Goal: Task Accomplishment & Management: Use online tool/utility

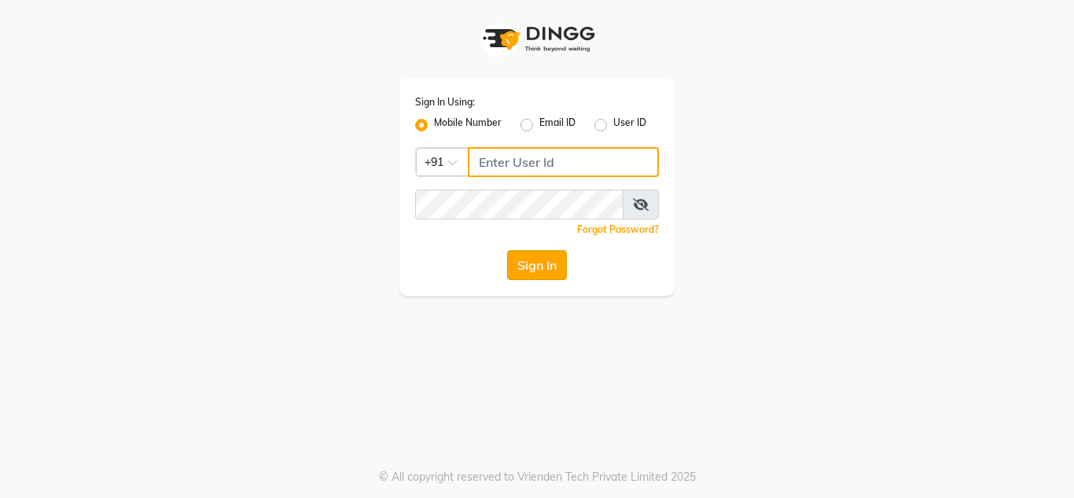
type input "8908110000"
click at [539, 262] on button "Sign In" at bounding box center [537, 265] width 60 height 30
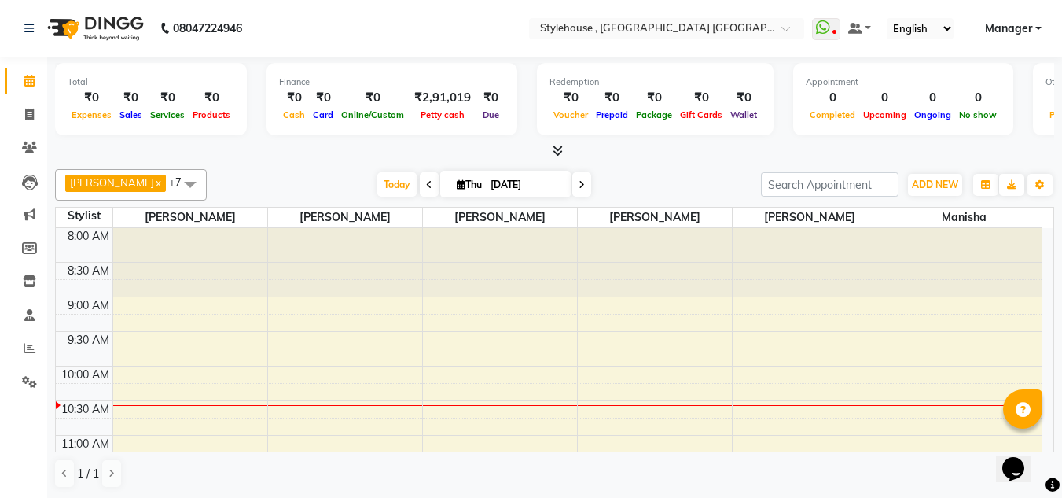
click at [0, 105] on li "Invoice" at bounding box center [23, 115] width 47 height 34
click at [27, 81] on icon at bounding box center [29, 81] width 10 height 12
click at [26, 118] on icon at bounding box center [29, 115] width 9 height 12
select select "service"
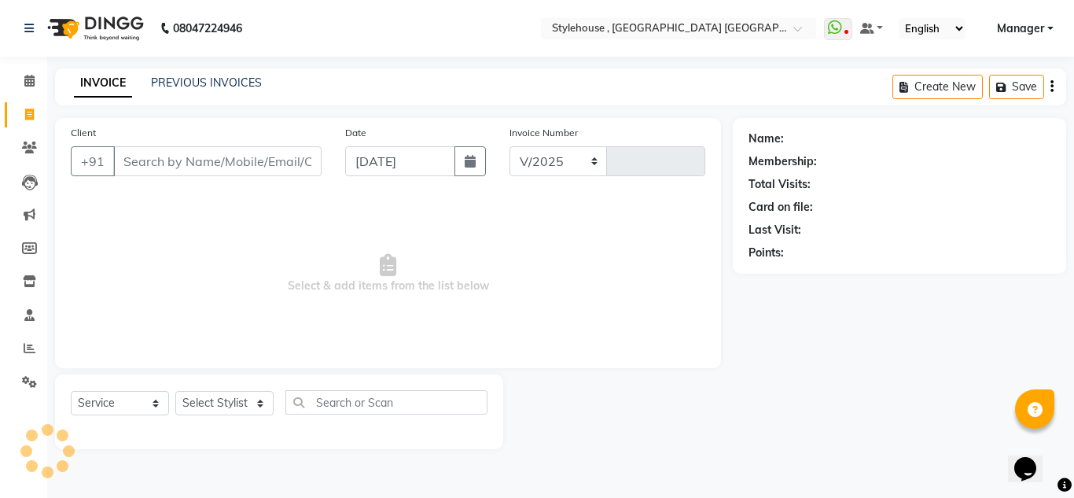
select select "7793"
type input "1908"
click at [222, 83] on link "PREVIOUS INVOICES" at bounding box center [206, 82] width 111 height 14
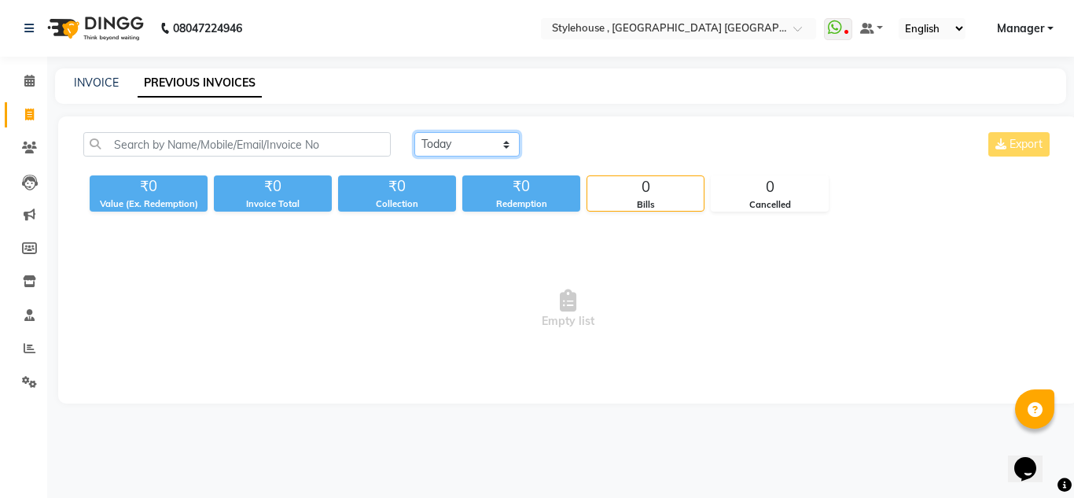
click at [504, 147] on select "[DATE] [DATE] Custom Range" at bounding box center [466, 144] width 105 height 24
select select "[DATE]"
click at [414, 132] on select "[DATE] [DATE] Custom Range" at bounding box center [466, 144] width 105 height 24
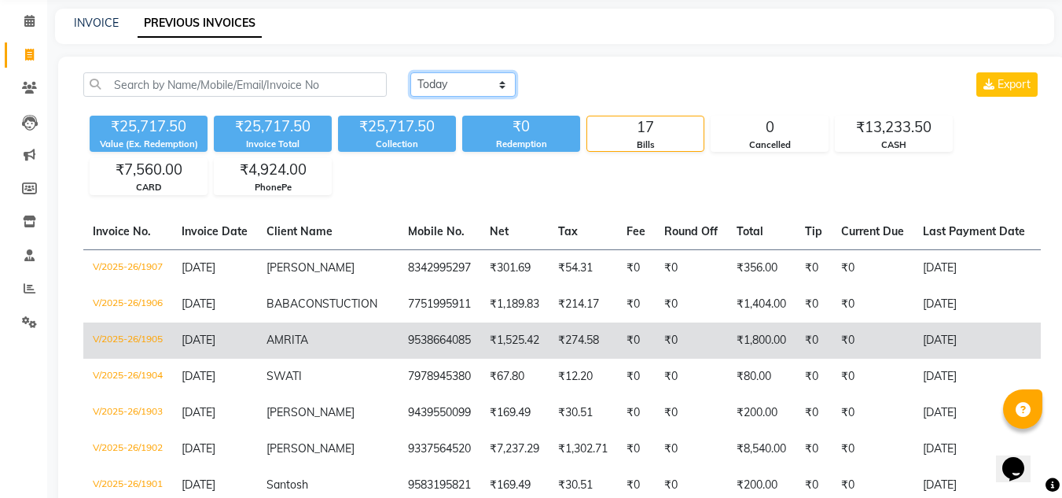
scroll to position [21, 0]
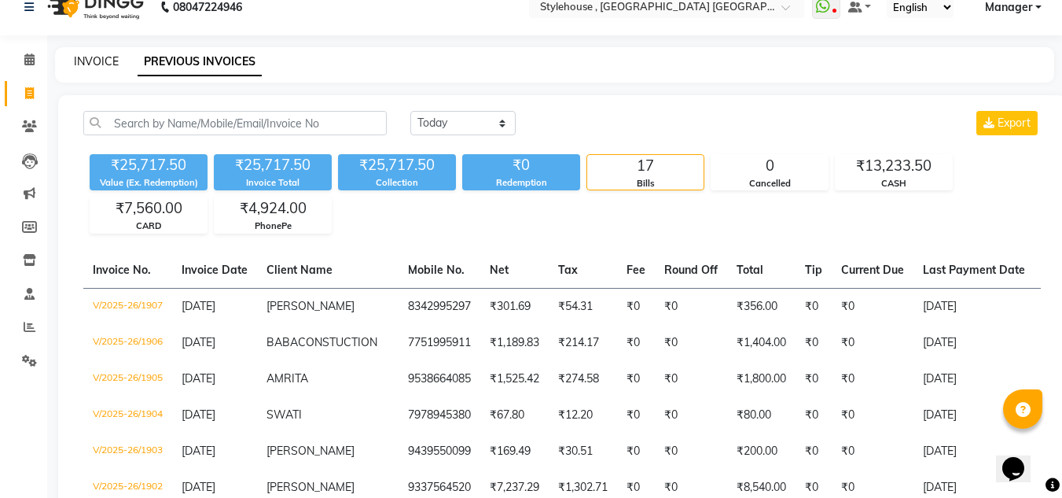
click at [101, 62] on link "INVOICE" at bounding box center [96, 61] width 45 height 14
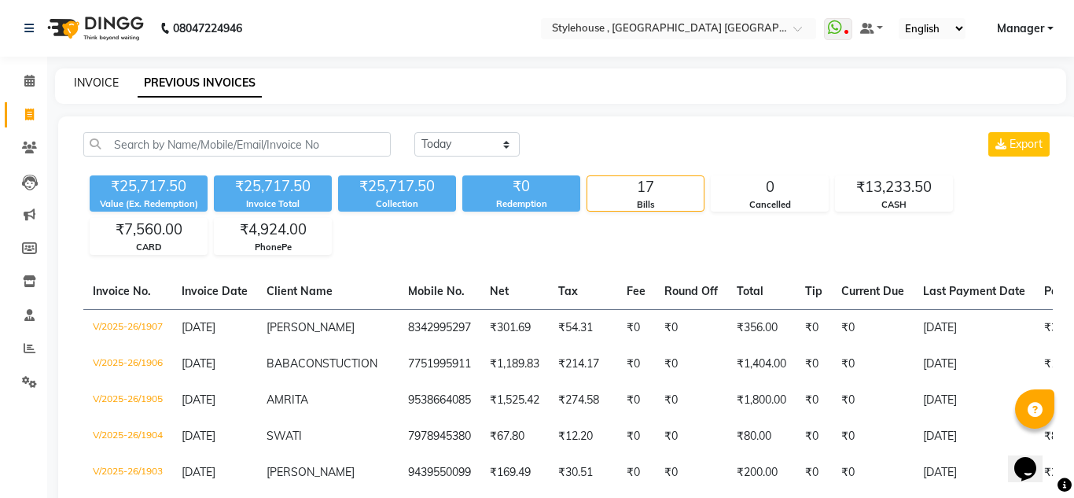
select select "service"
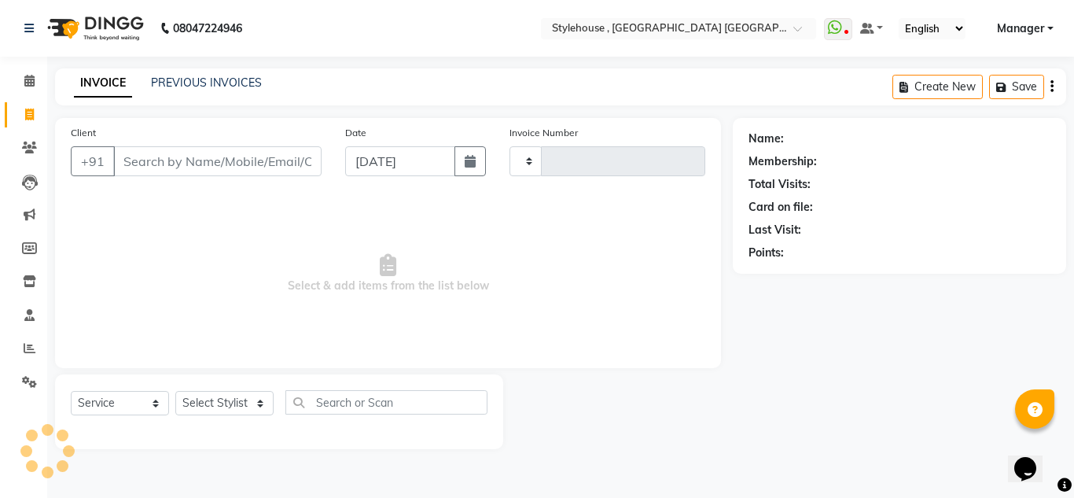
type input "1908"
select select "7793"
click at [996, 125] on div "Name: Membership: Total Visits: Card on file: Last Visit: Points:" at bounding box center [900, 192] width 302 height 137
